Goal: Connect with others: Connect with others

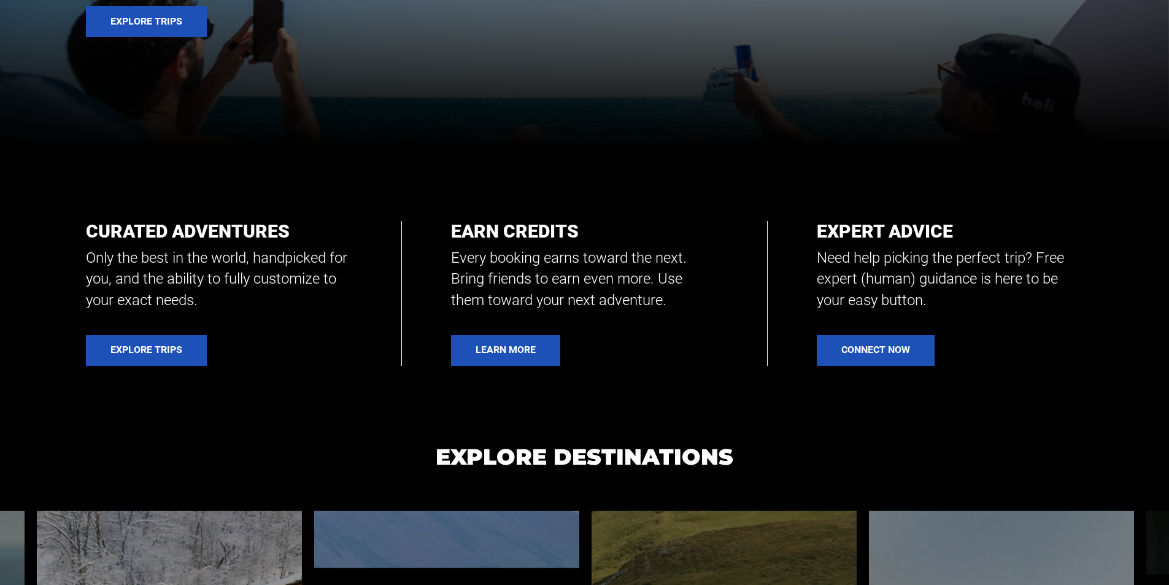
scroll to position [460, 0]
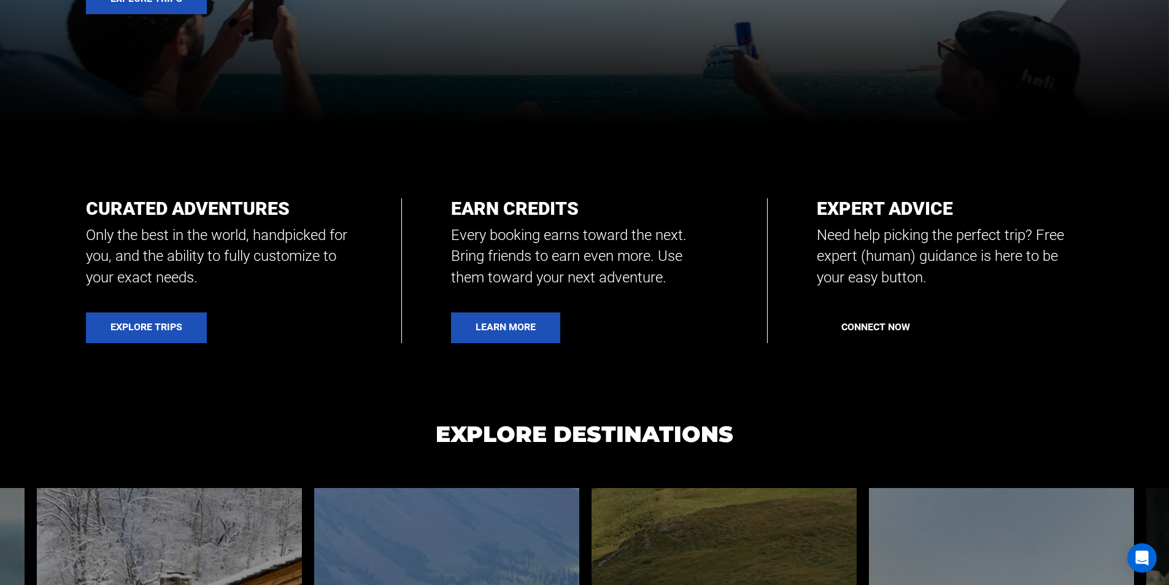
click at [829, 322] on link "Connect Now" at bounding box center [876, 327] width 118 height 31
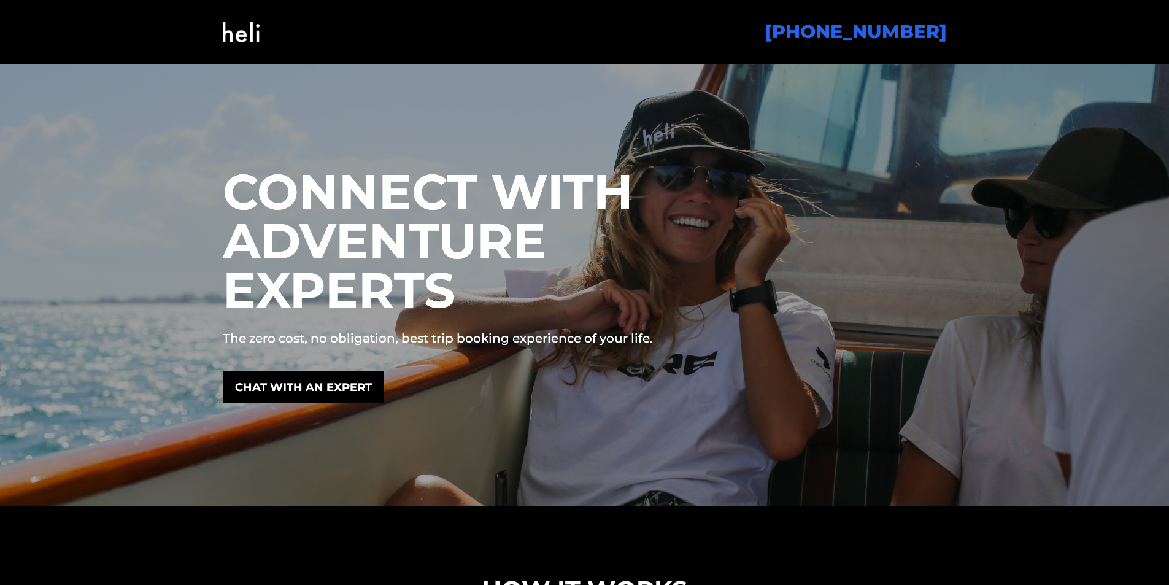
click at [246, 14] on img at bounding box center [241, 32] width 37 height 50
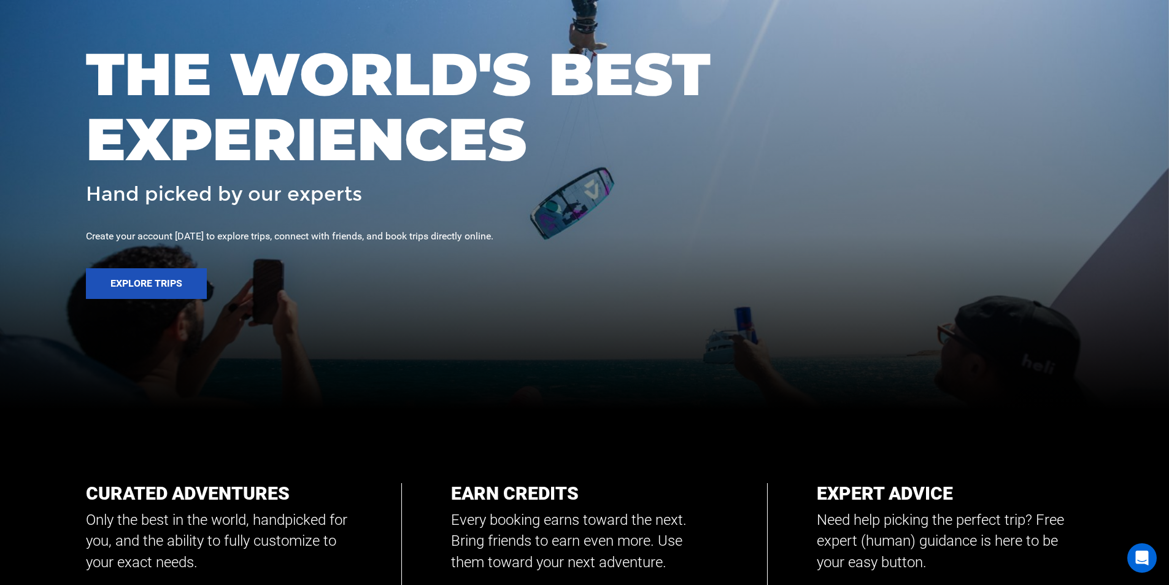
scroll to position [179, 0]
